Goal: Navigation & Orientation: Find specific page/section

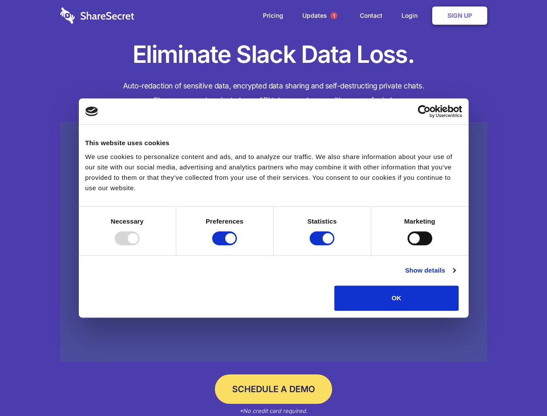
click at [139, 245] on div at bounding box center [127, 238] width 25 height 14
click at [237, 245] on input "Preferences" at bounding box center [224, 238] width 25 height 14
checkbox input "false"
click at [323, 245] on input "Statistics" at bounding box center [322, 238] width 25 height 14
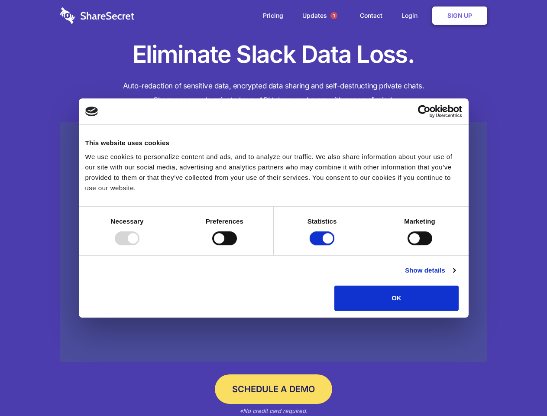
checkbox input "false"
click at [408, 245] on input "Marketing" at bounding box center [420, 238] width 25 height 14
checkbox input "true"
click at [455, 276] on link "Show details" at bounding box center [430, 270] width 50 height 10
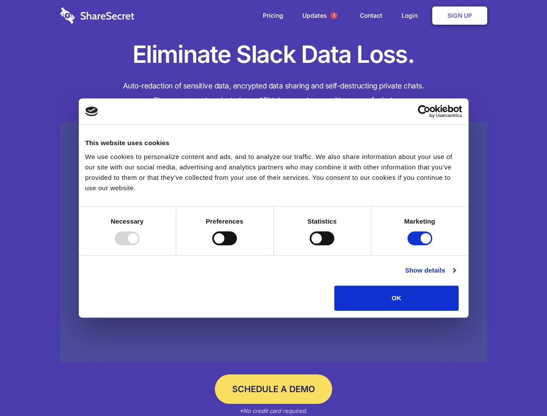
click at [0, 0] on li "Necessary 7 Necessary cookies help make a website usable by enabling basic func…" at bounding box center [0, 0] width 0 height 0
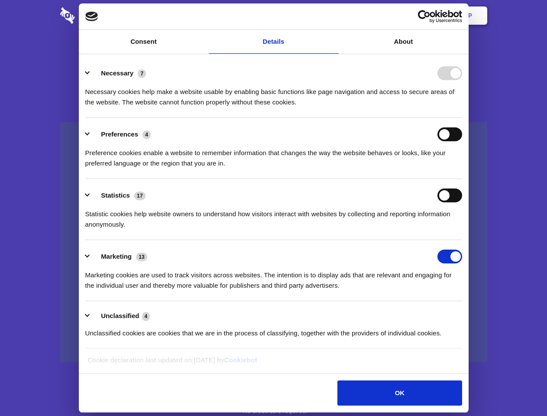
click at [334, 16] on span "1" at bounding box center [334, 15] width 7 height 7
